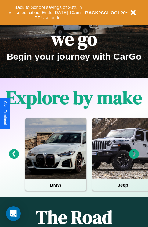
scroll to position [94, 0]
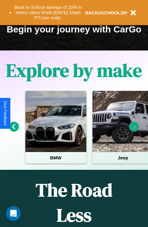
click at [134, 131] on icon at bounding box center [134, 127] width 10 height 10
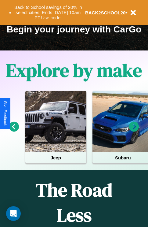
click at [134, 131] on icon at bounding box center [134, 127] width 10 height 10
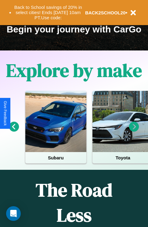
click at [134, 131] on icon at bounding box center [134, 127] width 10 height 10
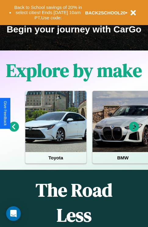
click at [14, 131] on icon at bounding box center [14, 127] width 10 height 10
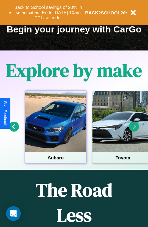
click at [56, 131] on div at bounding box center [55, 121] width 61 height 61
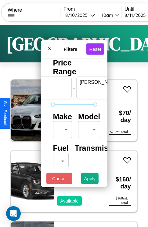
scroll to position [0, 38]
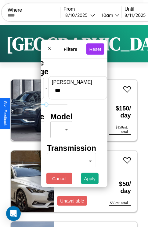
type input "***"
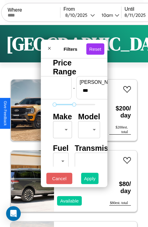
type input "**"
click at [90, 180] on button "Apply" at bounding box center [90, 178] width 18 height 11
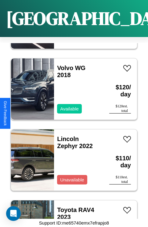
scroll to position [2717, 0]
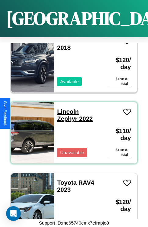
click at [66, 108] on link "Lincoln Zephyr 2022" at bounding box center [75, 115] width 36 height 14
